Goal: Check status

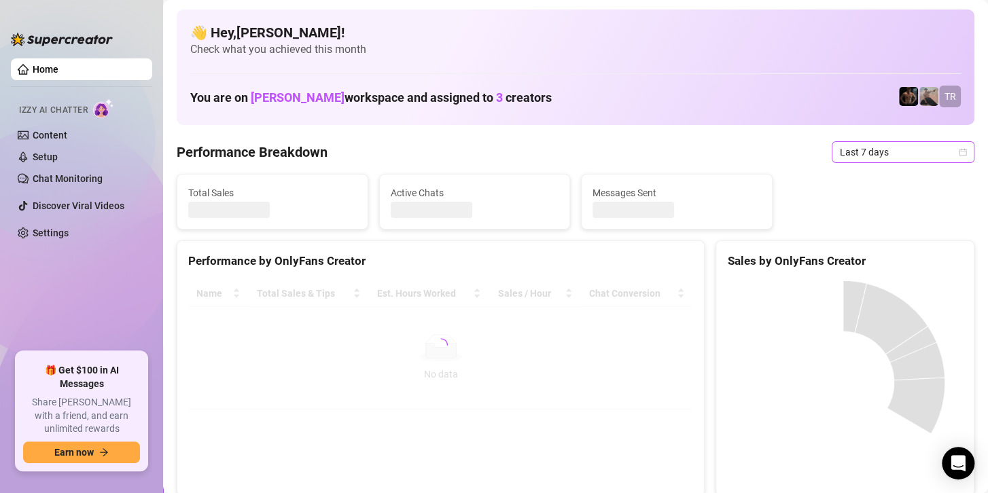
click at [867, 152] on span "Last 7 days" at bounding box center [903, 152] width 126 height 20
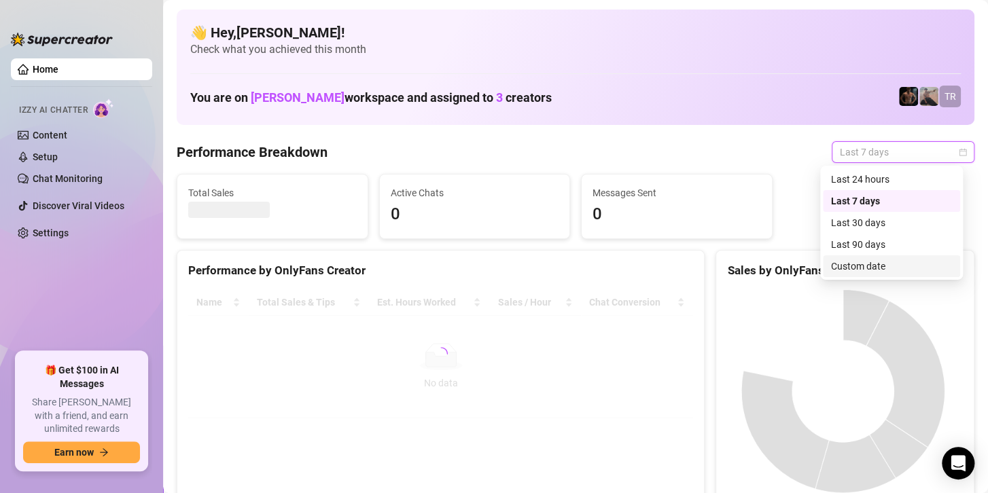
click at [836, 268] on div "Custom date" at bounding box center [891, 266] width 121 height 15
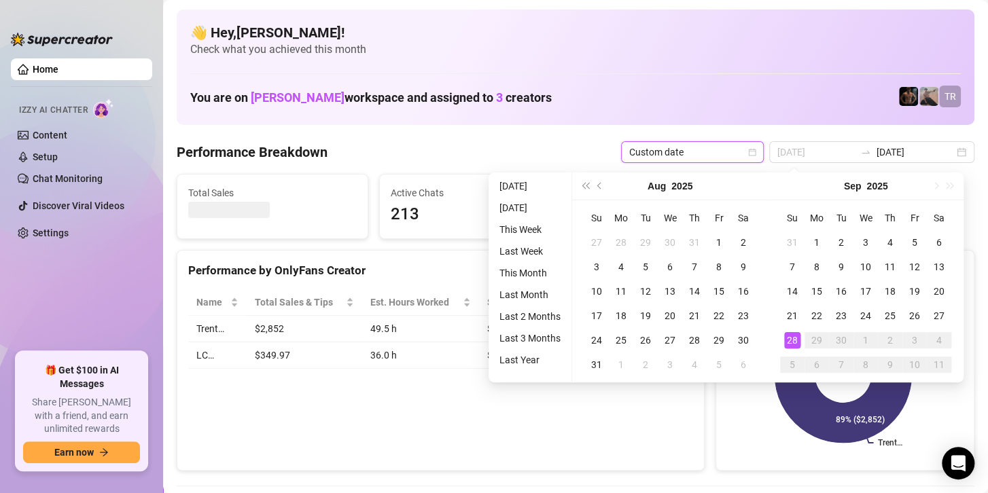
type input "[DATE]"
click at [790, 339] on div "28" at bounding box center [792, 340] width 16 height 16
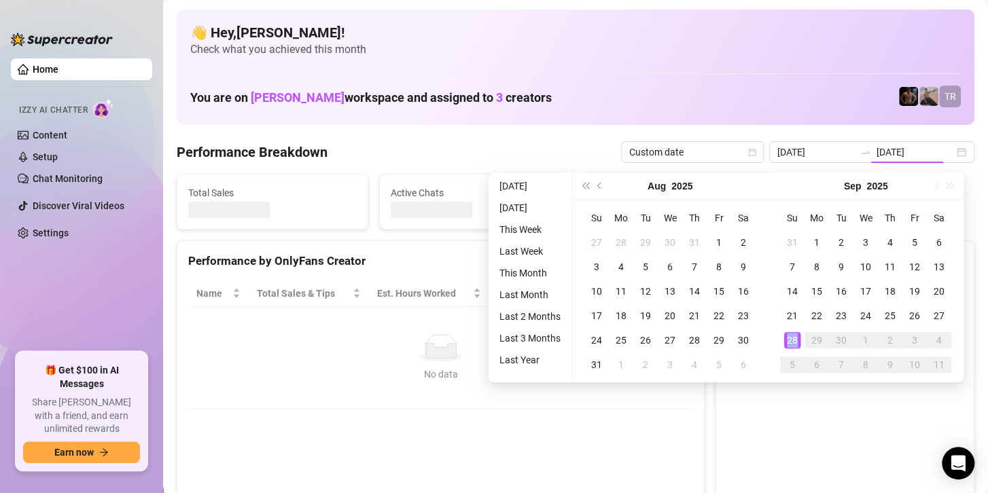
type input "[DATE]"
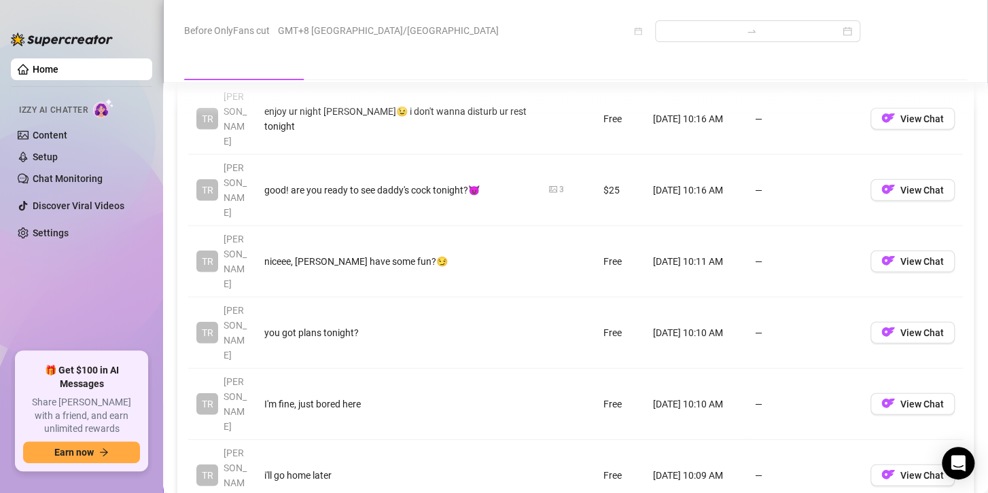
scroll to position [1427, 0]
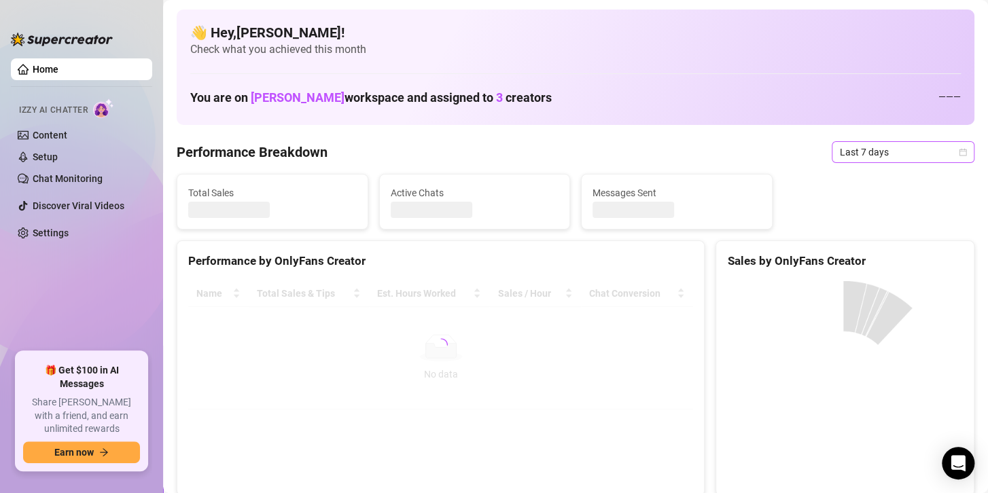
click at [845, 158] on span "Last 7 days" at bounding box center [903, 152] width 126 height 20
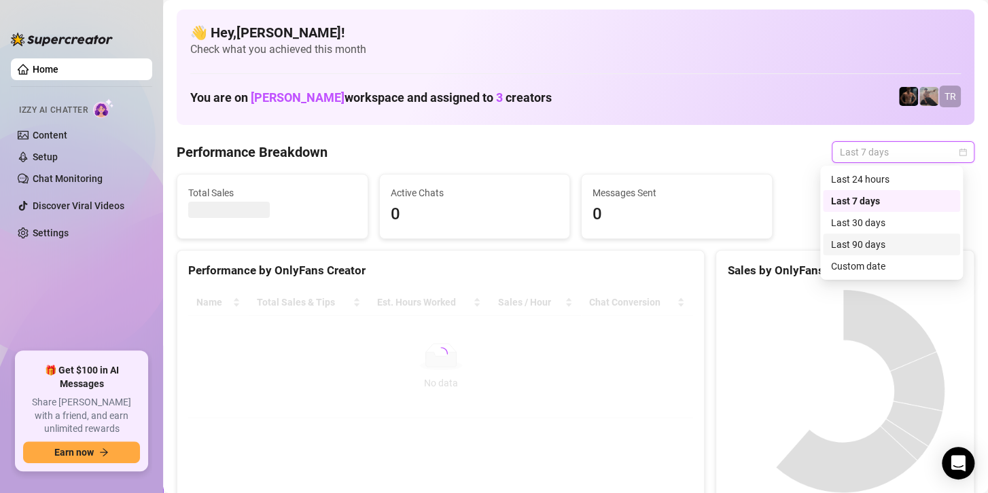
click at [853, 266] on div "Custom date" at bounding box center [891, 266] width 121 height 15
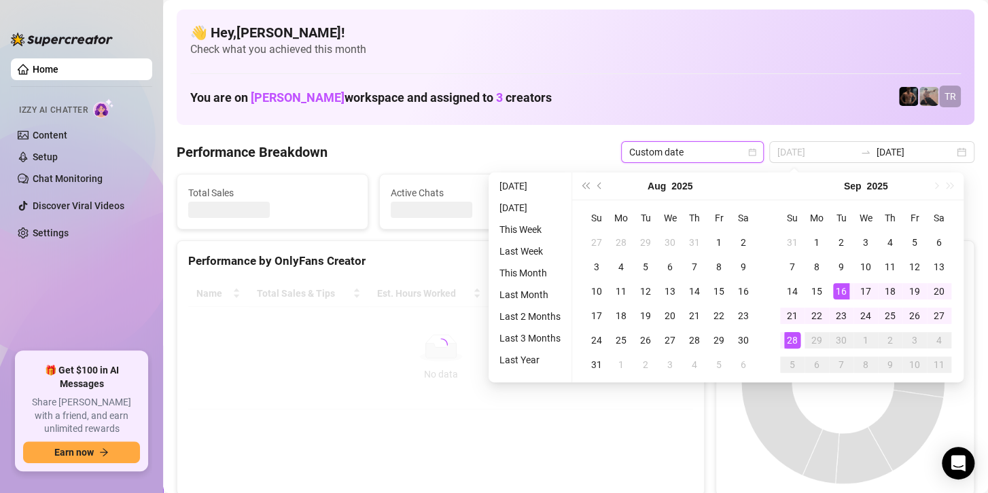
click at [795, 334] on div "28" at bounding box center [792, 340] width 16 height 16
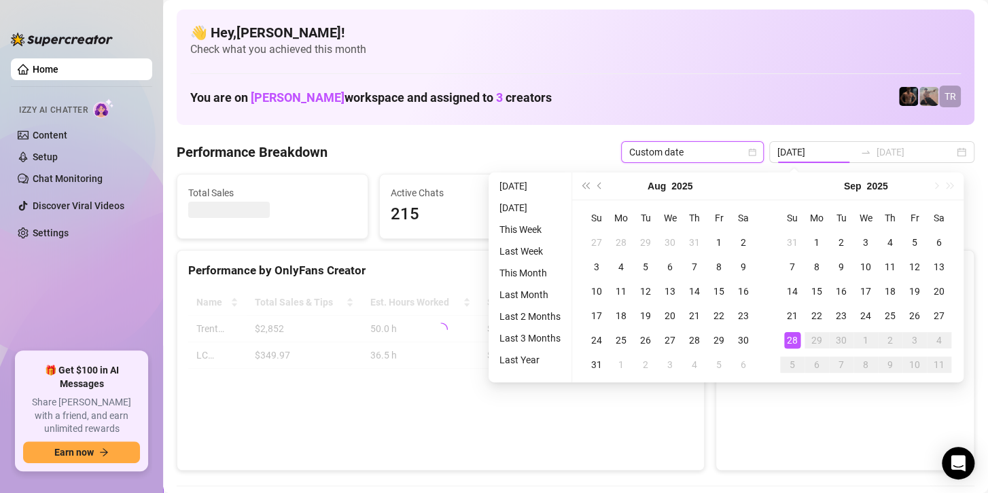
type input "[DATE]"
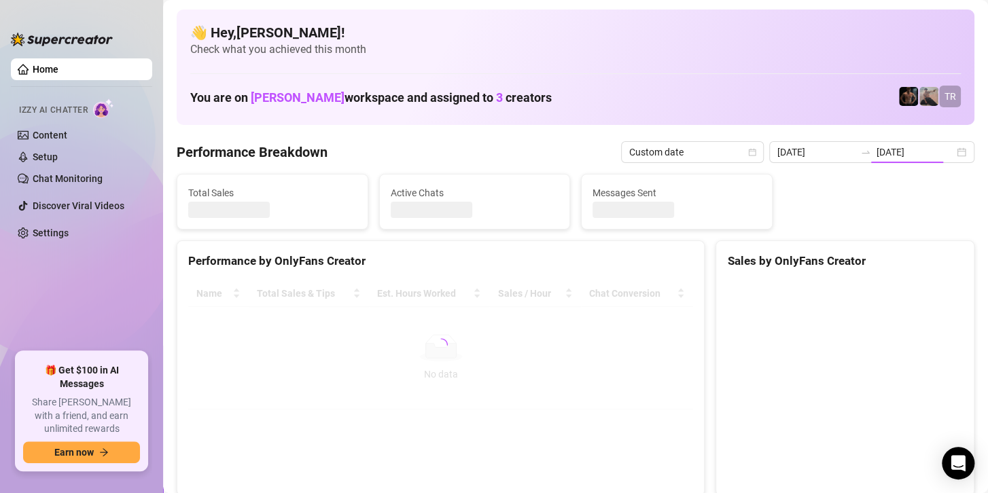
type input "[DATE]"
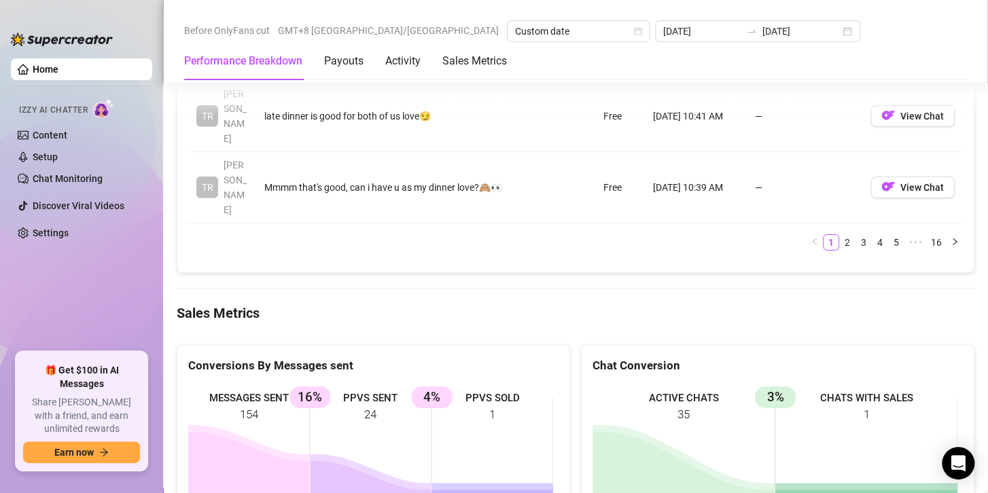
scroll to position [1902, 0]
